Goal: Book appointment/travel/reservation

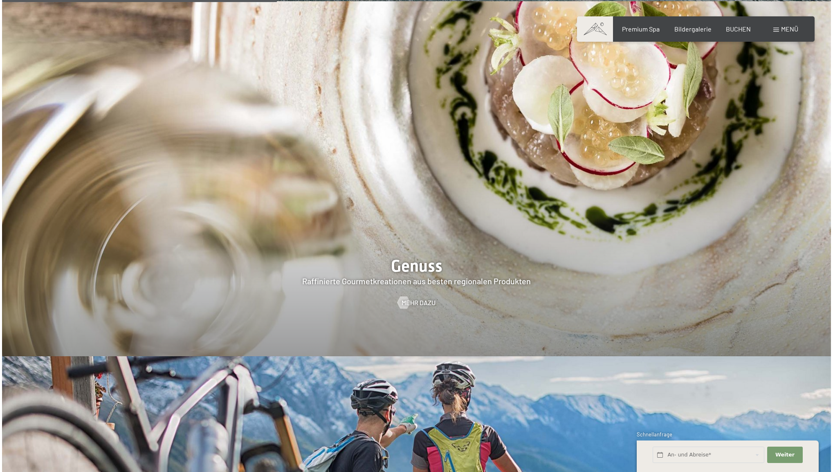
scroll to position [1612, 0]
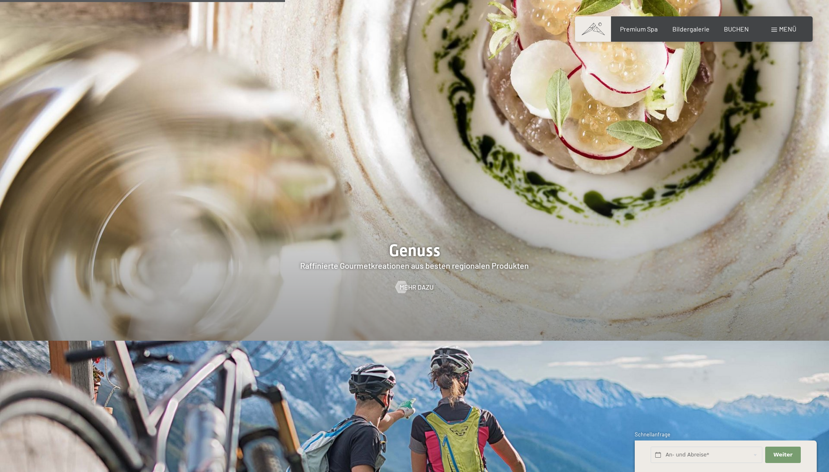
click at [782, 29] on span "Menü" at bounding box center [787, 29] width 17 height 8
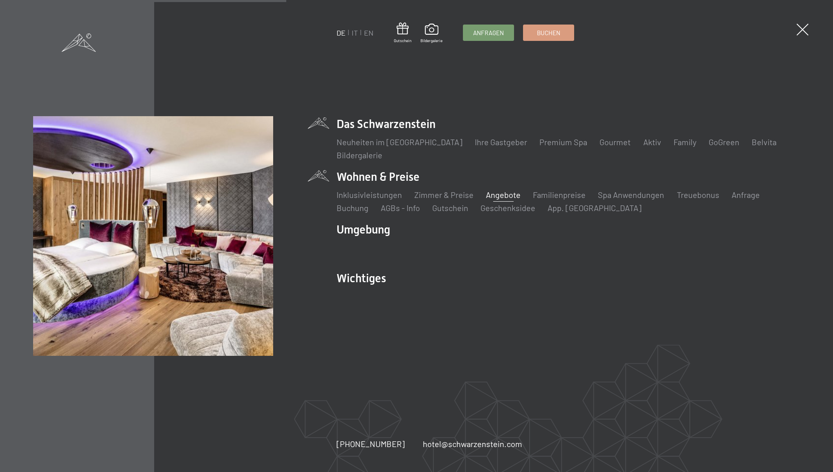
click at [499, 193] on link "Angebote" at bounding box center [503, 195] width 35 height 10
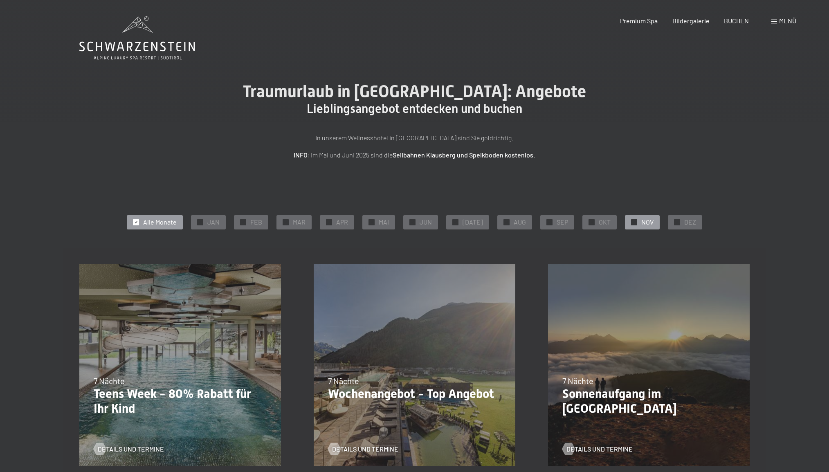
click at [641, 222] on span "NOV" at bounding box center [647, 221] width 12 height 9
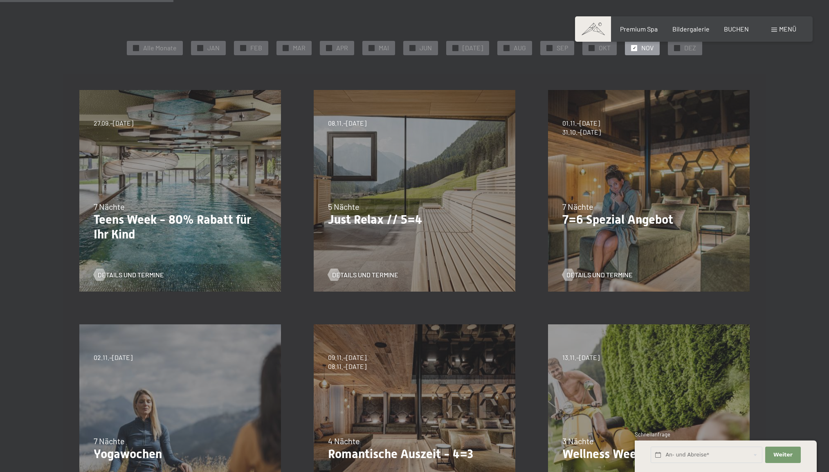
scroll to position [177, 0]
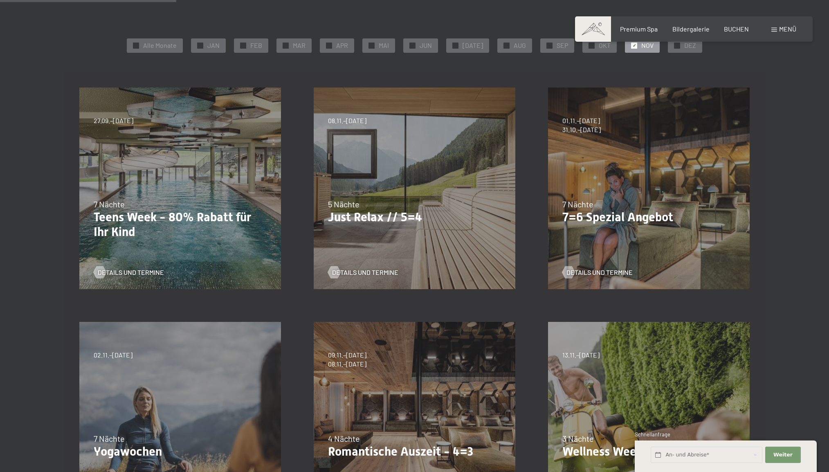
click at [363, 217] on p "Just Relax // 5=4" at bounding box center [414, 217] width 173 height 15
click at [369, 270] on span "Details und Termine" at bounding box center [373, 272] width 66 height 9
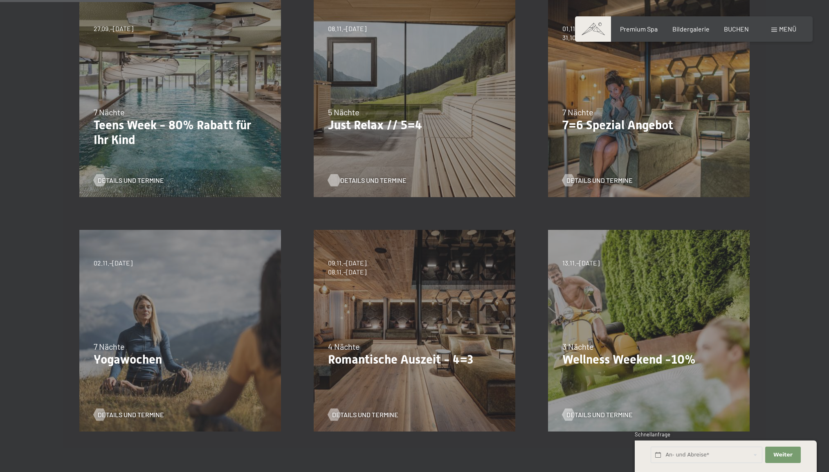
scroll to position [270, 0]
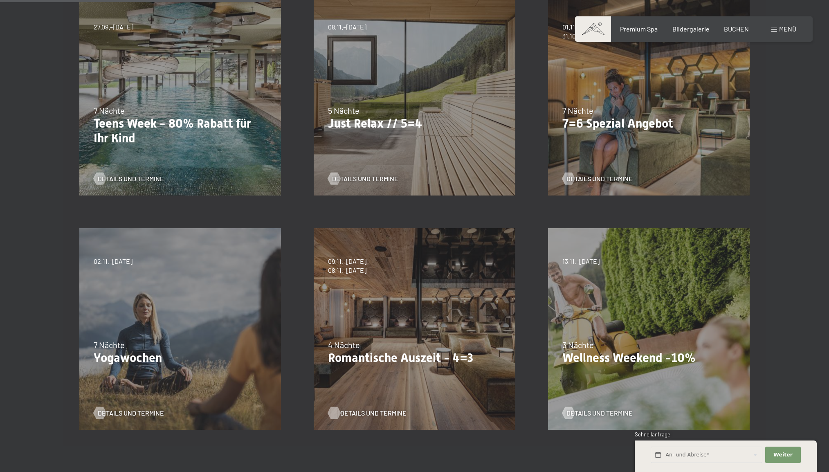
click at [365, 413] on span "Details und Termine" at bounding box center [373, 412] width 66 height 9
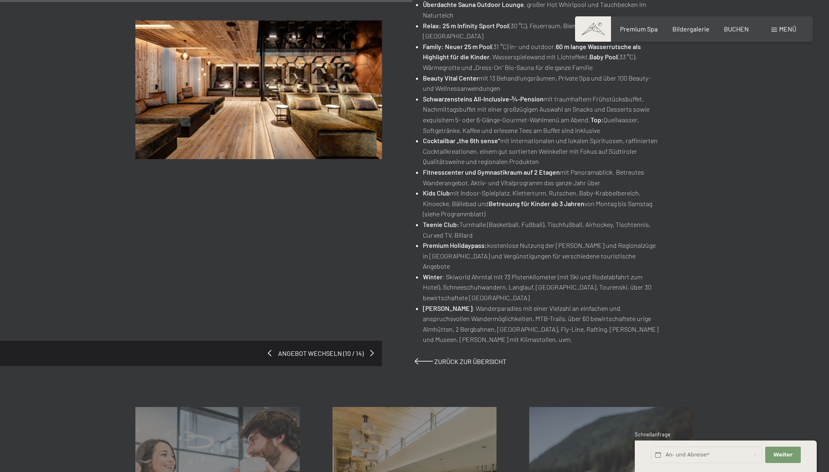
scroll to position [417, 0]
